Goal: Check status: Check status

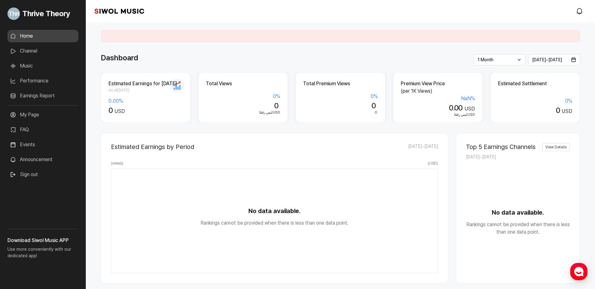
click at [46, 78] on link "Performance" at bounding box center [42, 81] width 71 height 12
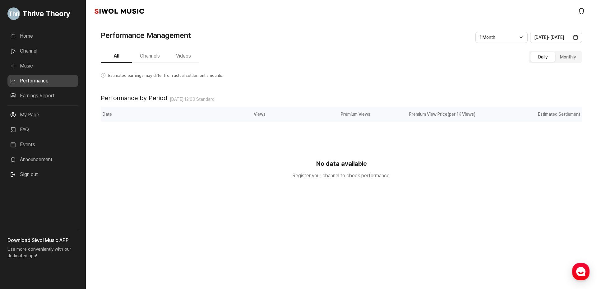
click at [145, 55] on button "Channels" at bounding box center [150, 56] width 36 height 13
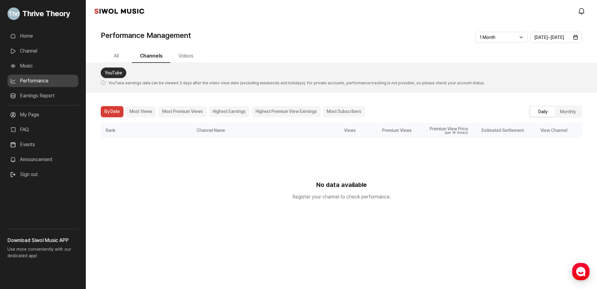
click at [180, 57] on button "Videos" at bounding box center [185, 56] width 31 height 13
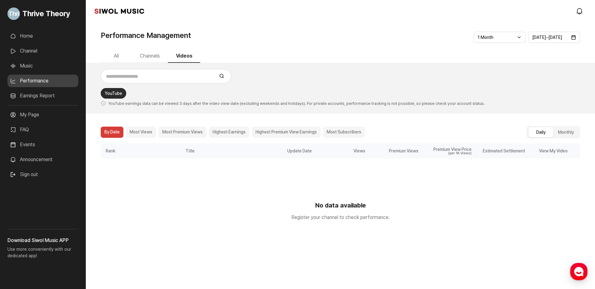
click at [117, 53] on button "All" at bounding box center [116, 56] width 31 height 13
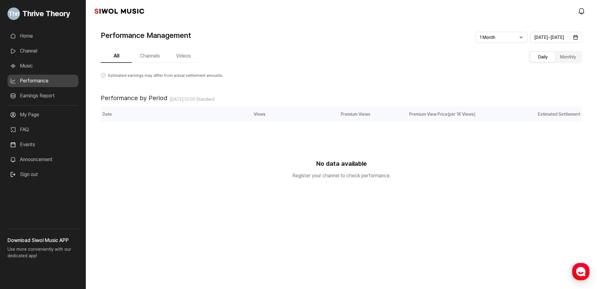
click at [48, 35] on link "Home" at bounding box center [42, 36] width 71 height 12
